Goal: Find specific page/section: Find specific page/section

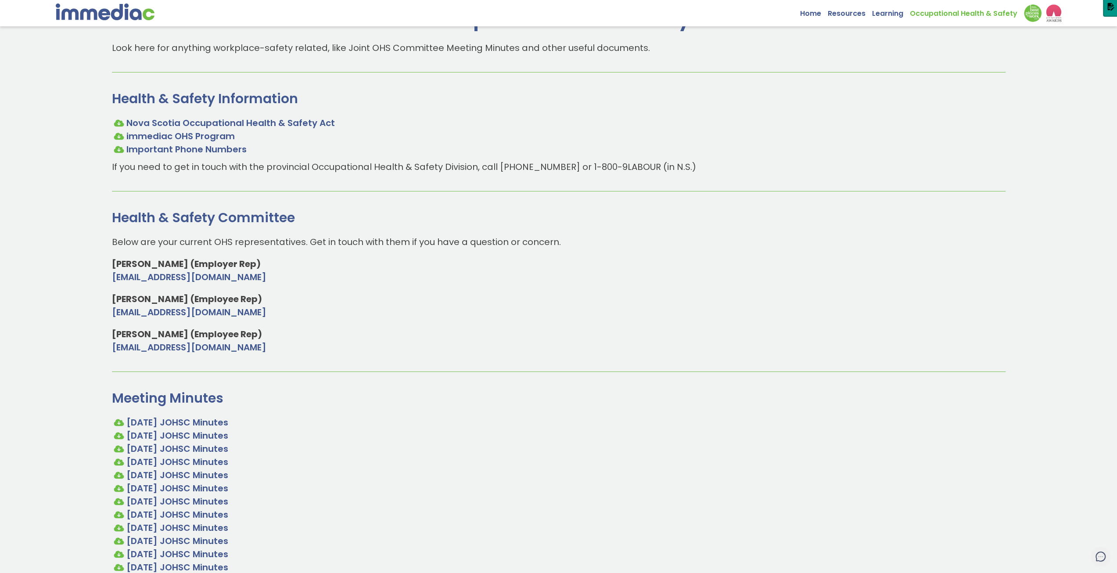
scroll to position [88, 0]
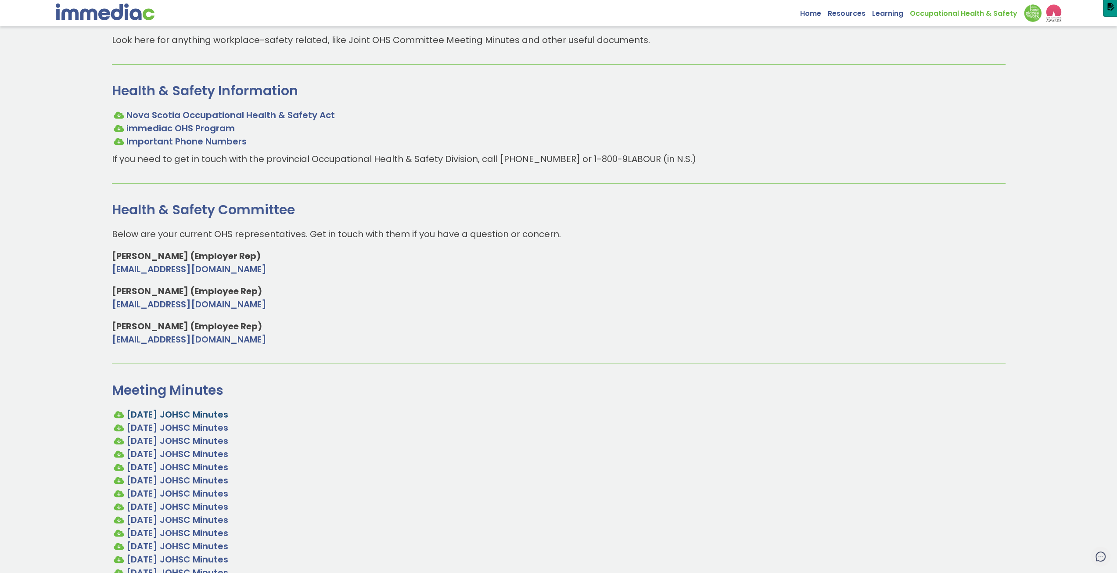
click at [174, 417] on link "[DATE] JOHSC Minutes" at bounding box center [177, 414] width 102 height 12
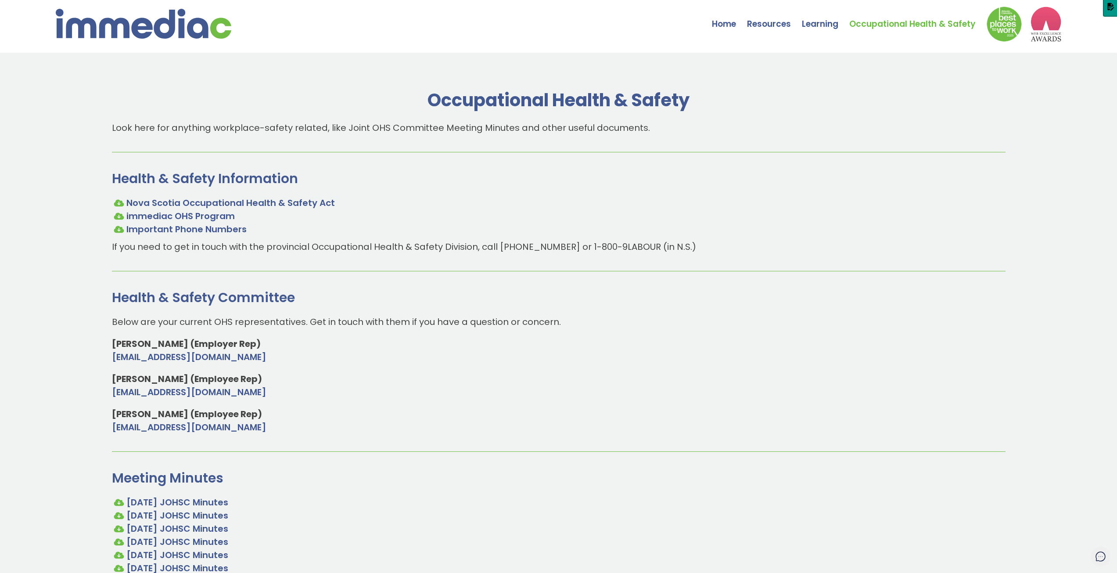
scroll to position [88, 0]
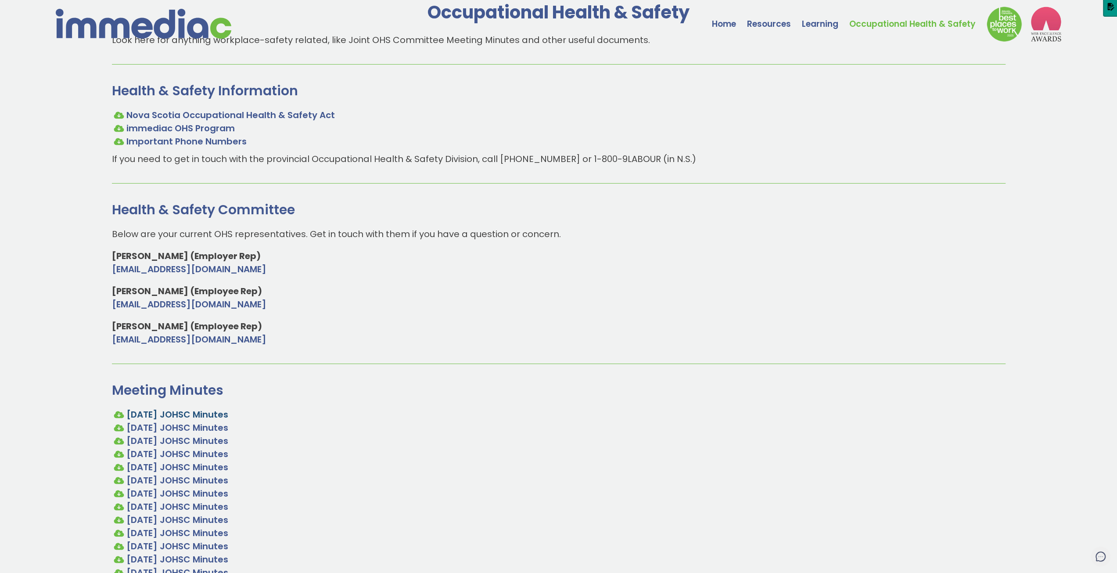
click at [195, 415] on link "[DATE] JOHSC Minutes" at bounding box center [177, 414] width 102 height 12
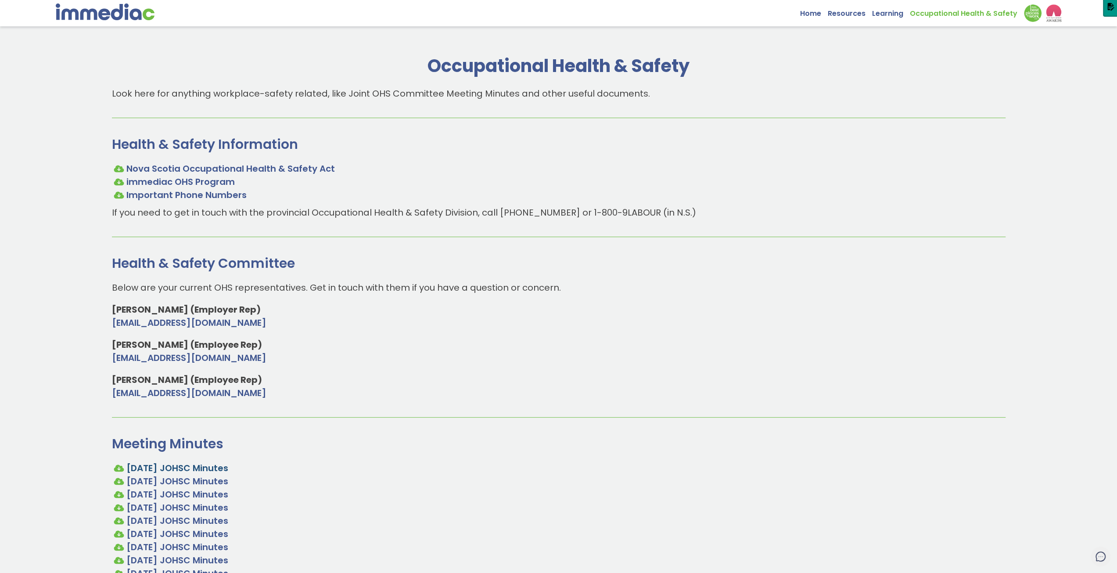
scroll to position [175, 0]
